Goal: Find specific page/section: Find specific page/section

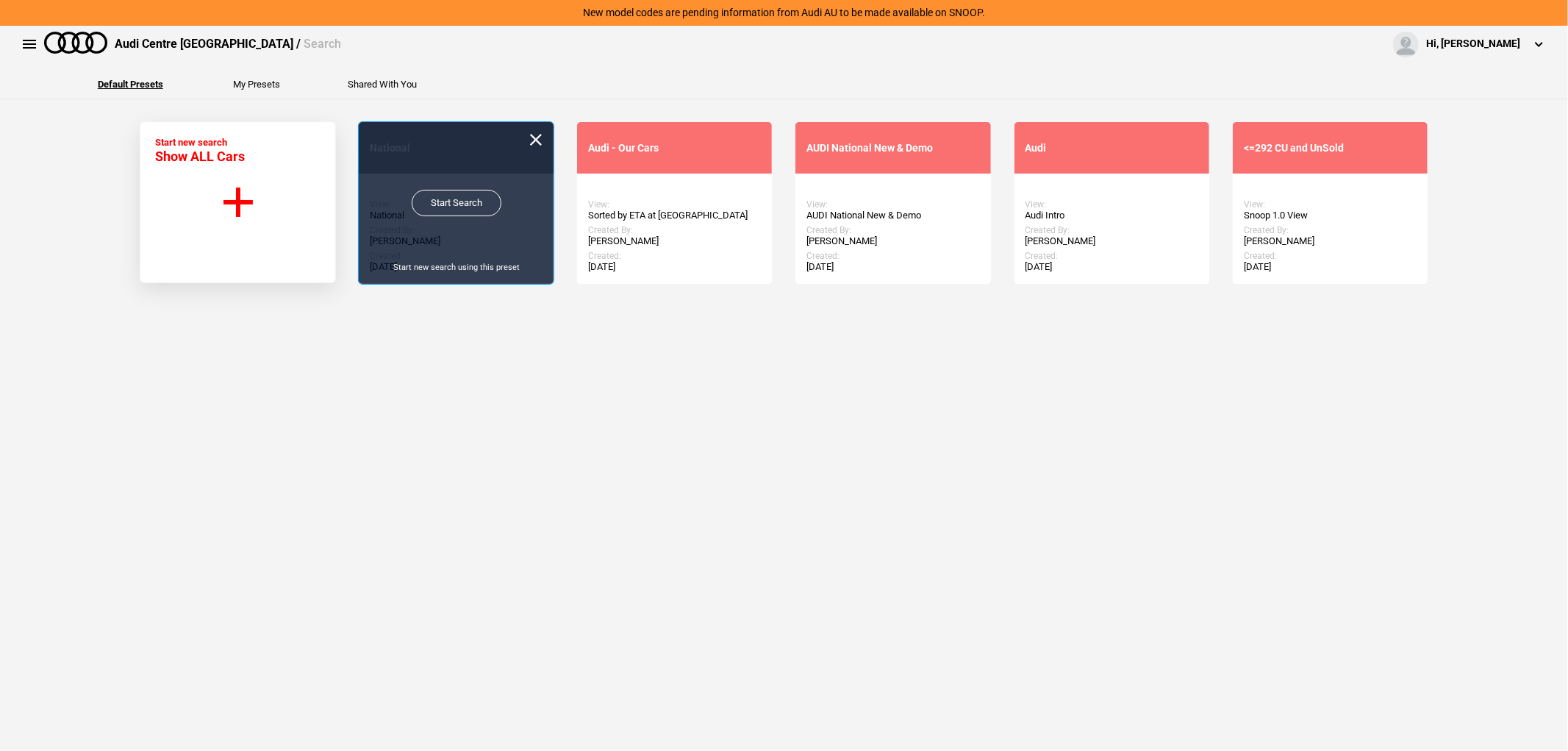
click at [473, 206] on link "Start Search" at bounding box center [456, 203] width 89 height 27
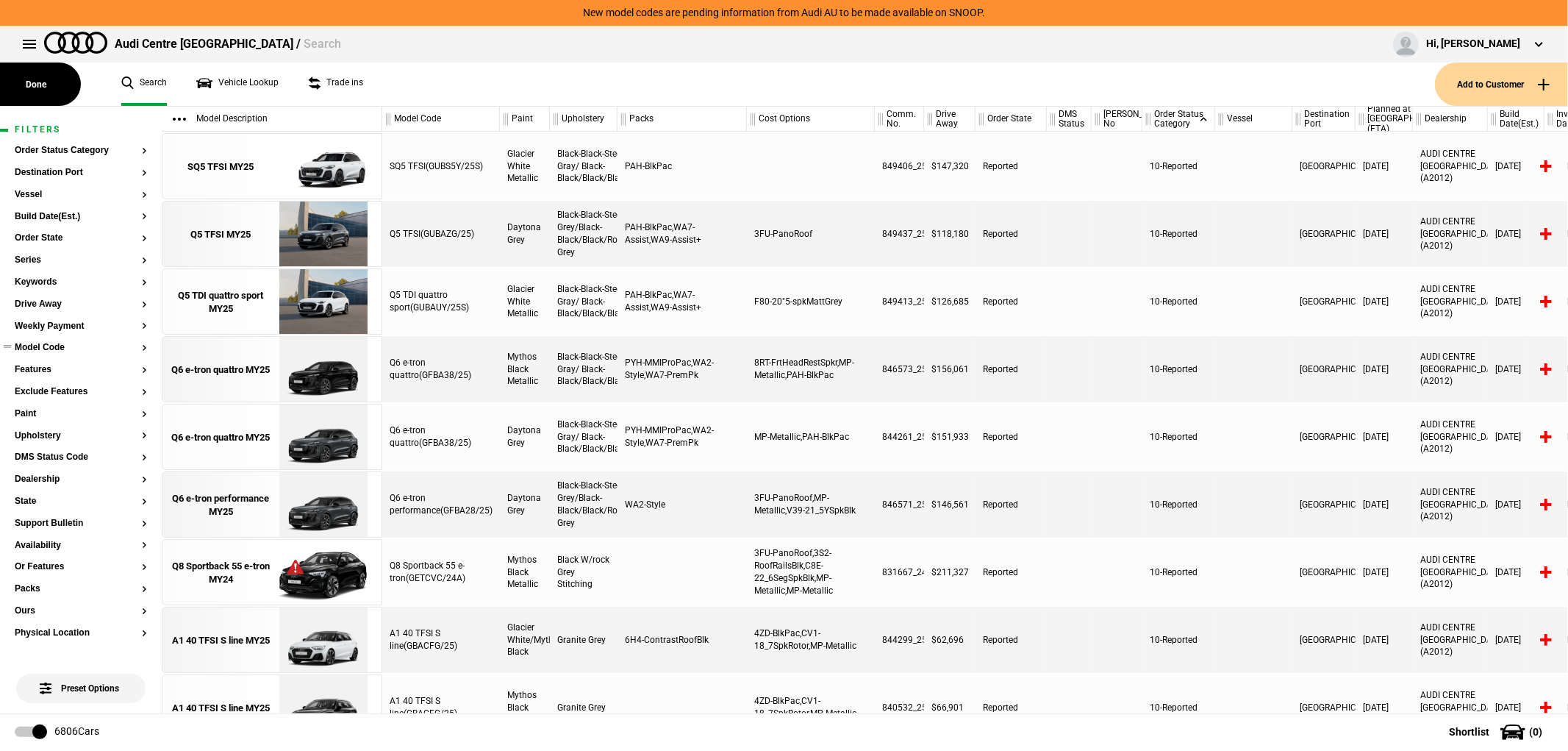
click at [89, 351] on button "Model Code" at bounding box center [81, 348] width 132 height 10
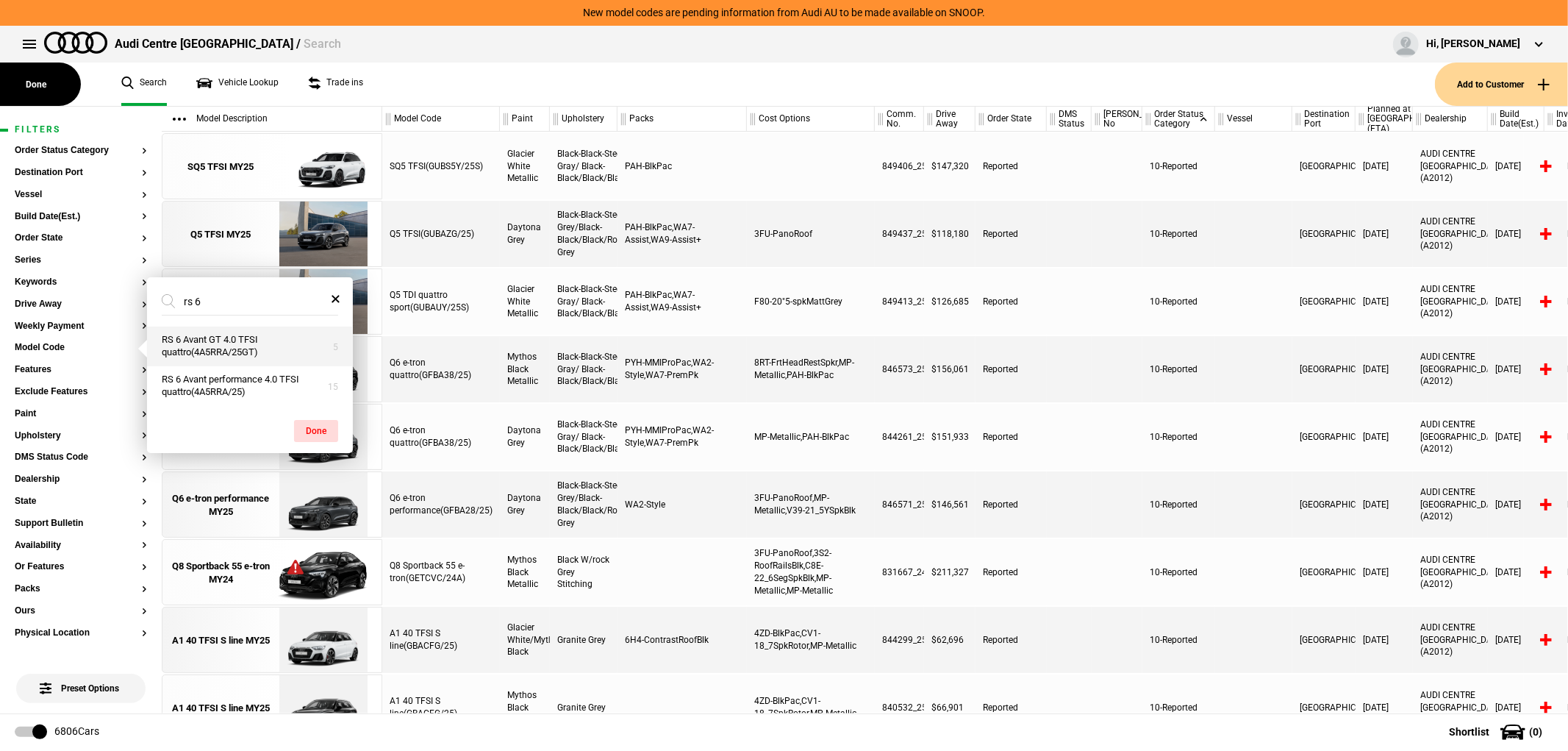
type input "rs 6"
click at [225, 359] on button "RS 6 Avant GT 4.0 TFSI quattro(4A5RRA/25GT)" at bounding box center [250, 347] width 206 height 40
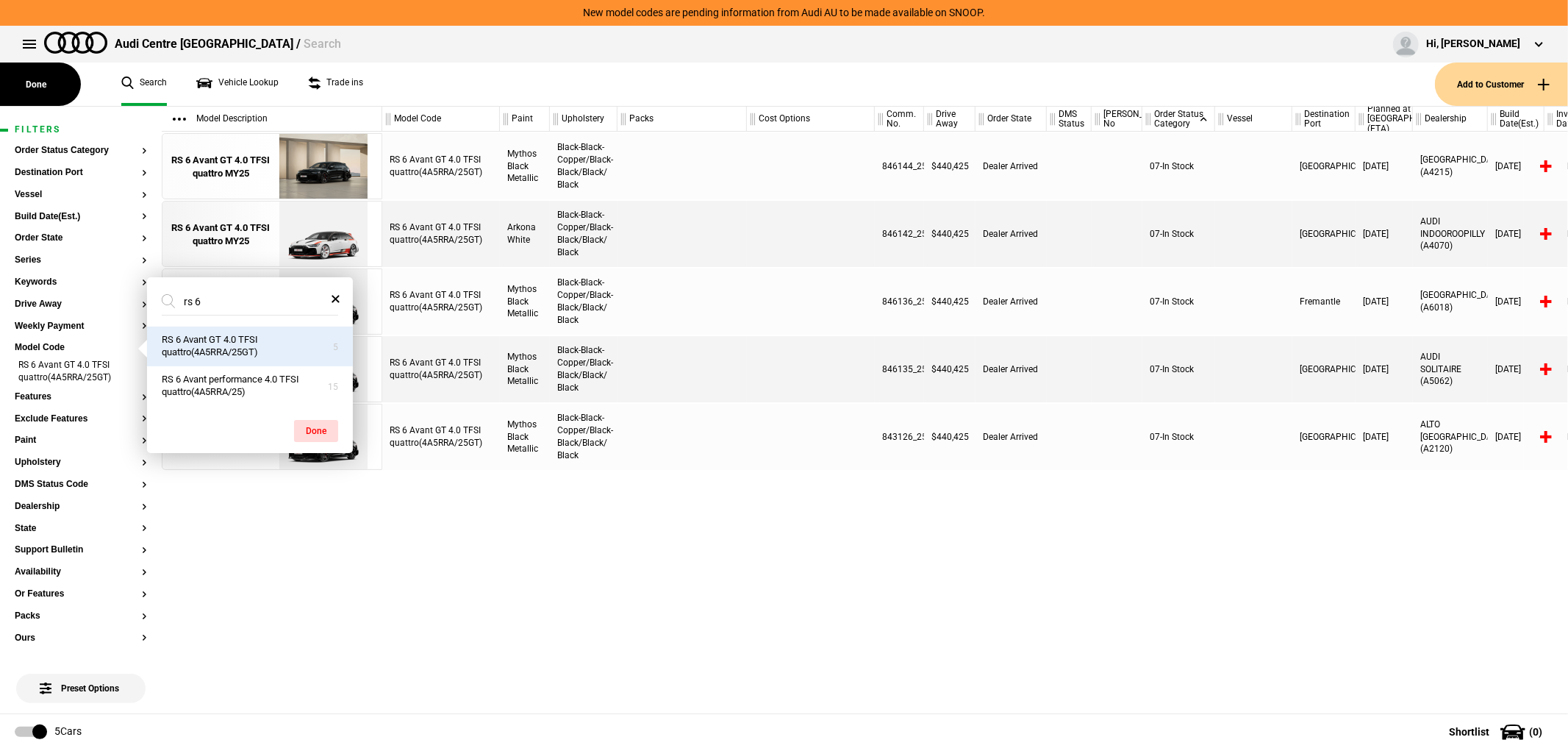
click at [1038, 527] on div "RS 6 Avant GT 4.0 TFSI quattro(4A5RRA/25GT) Mythos Black Metallic Black-Black-C…" at bounding box center [975, 423] width 1186 height 581
